Goal: Navigation & Orientation: Find specific page/section

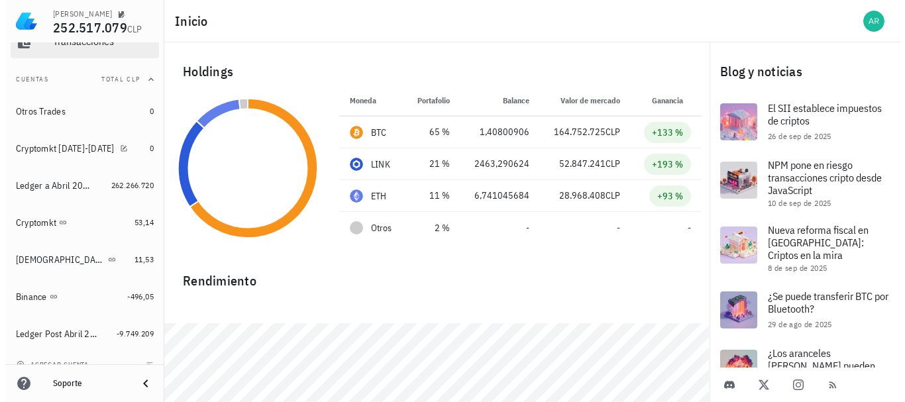
scroll to position [147, 0]
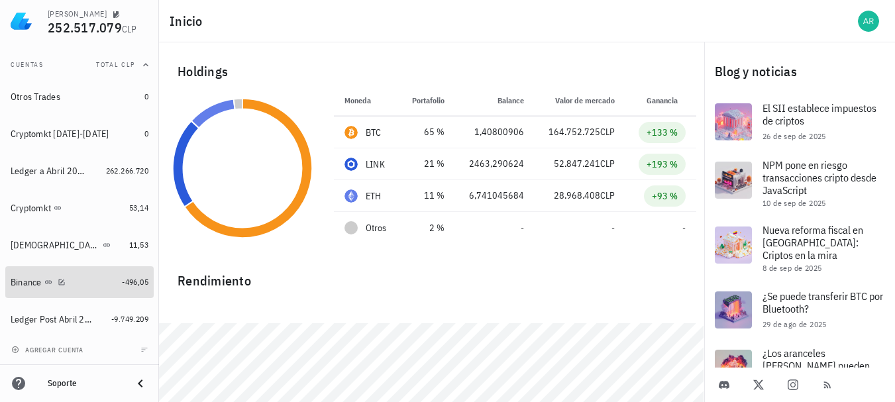
click at [107, 283] on div "Binance" at bounding box center [64, 282] width 106 height 13
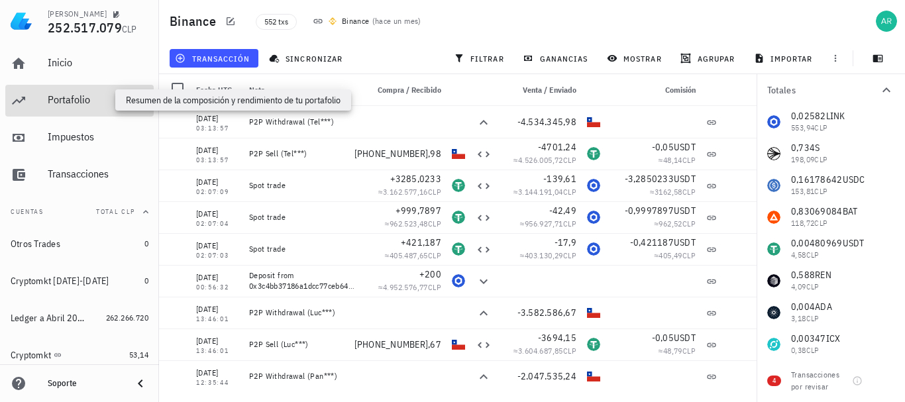
click at [70, 98] on div "Portafolio" at bounding box center [98, 99] width 101 height 13
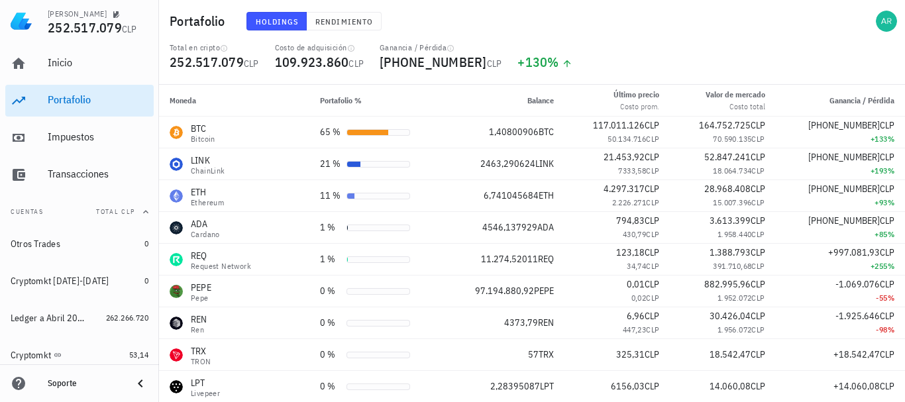
click at [0, 396] on div "Soporte" at bounding box center [79, 383] width 159 height 26
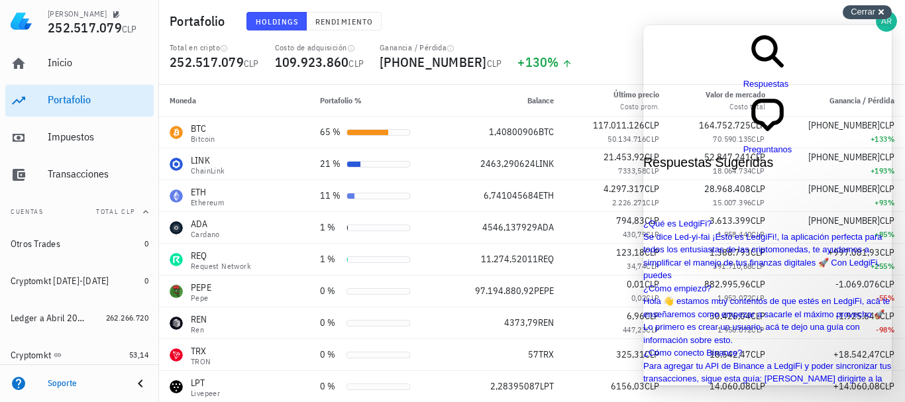
click at [865, 15] on span "Cerrar" at bounding box center [862, 12] width 25 height 10
